Goal: Transaction & Acquisition: Purchase product/service

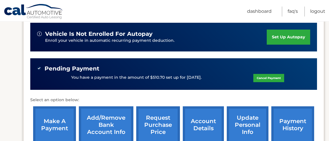
scroll to position [182, 0]
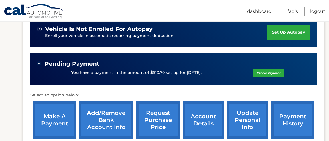
click at [47, 115] on link "make a payment" at bounding box center [54, 120] width 43 height 37
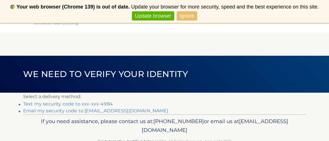
click at [93, 103] on link "Text my security code to xxx-xxx-4984" at bounding box center [68, 104] width 90 height 5
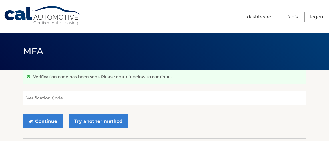
click at [74, 100] on input "Verification Code" at bounding box center [164, 98] width 282 height 14
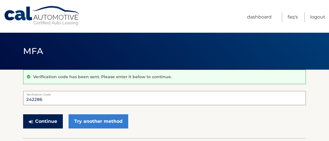
type input "242286"
click at [48, 120] on button "Continue" at bounding box center [43, 122] width 40 height 14
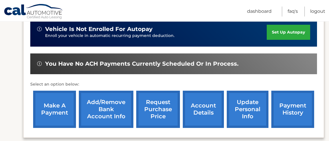
scroll to position [184, 0]
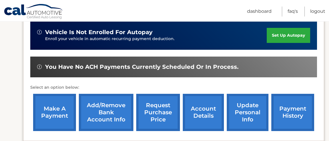
click at [62, 102] on link "make a payment" at bounding box center [54, 112] width 43 height 37
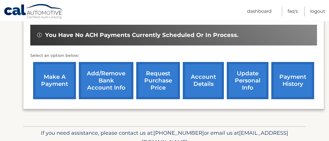
scroll to position [213, 0]
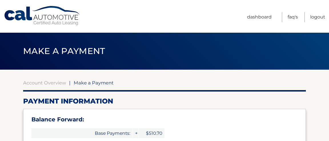
select select "ODEyYTJmMDYtODY1ZC00NjBjLWFkMjQtNTc3NTcwMGZiOGI5"
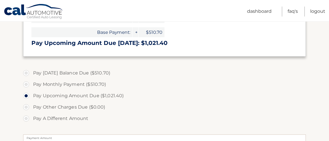
scroll to position [155, 0]
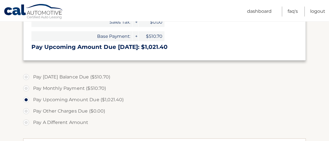
click at [26, 84] on label "Pay Monthly Payment ($510.70)" at bounding box center [164, 88] width 282 height 11
click at [26, 84] on input "Pay Monthly Payment ($510.70)" at bounding box center [28, 87] width 6 height 9
radio input "true"
type input "510.70"
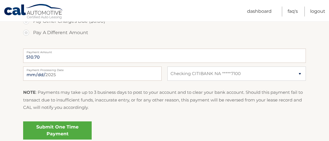
scroll to position [243, 0]
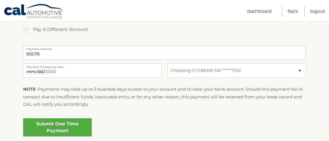
click at [70, 126] on link "Submit One Time Payment" at bounding box center [57, 128] width 68 height 18
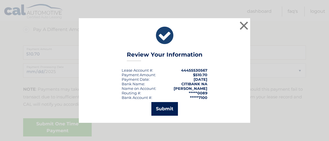
click at [163, 108] on button "Submit" at bounding box center [164, 109] width 27 height 14
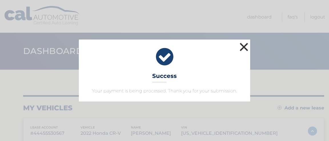
click at [243, 44] on button "×" at bounding box center [243, 46] width 11 height 11
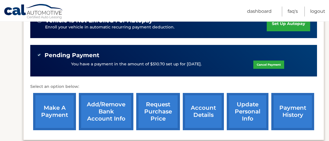
scroll to position [197, 0]
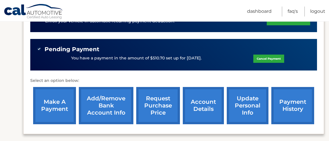
click at [281, 100] on link "payment history" at bounding box center [292, 105] width 43 height 37
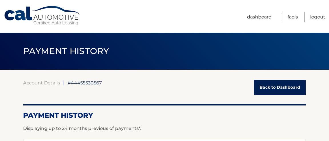
click at [99, 40] on header "PAYMENT HISTORY" at bounding box center [164, 51] width 282 height 37
drag, startPoint x: 99, startPoint y: 40, endPoint x: 98, endPoint y: 45, distance: 5.5
click at [98, 45] on header "PAYMENT HISTORY" at bounding box center [164, 51] width 282 height 37
click at [98, 45] on h1 "PAYMENT HISTORY" at bounding box center [66, 51] width 99 height 15
drag, startPoint x: 98, startPoint y: 42, endPoint x: 87, endPoint y: 65, distance: 25.7
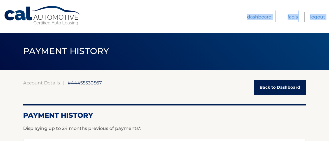
click at [98, 31] on div "Cal Automotive Menu Dashboard FAQ's Logout |" at bounding box center [164, 70] width 329 height 141
